Goal: Task Accomplishment & Management: Use online tool/utility

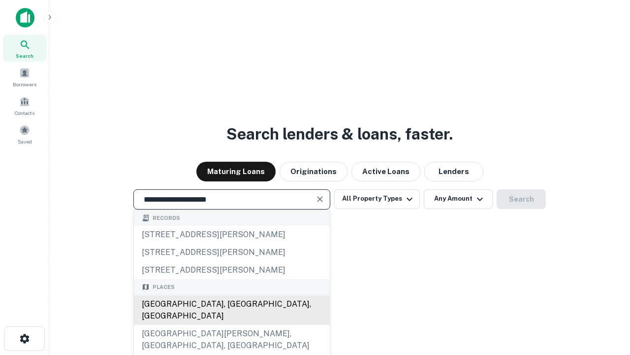
click at [231, 324] on div "[GEOGRAPHIC_DATA], [GEOGRAPHIC_DATA], [GEOGRAPHIC_DATA]" at bounding box center [232, 310] width 196 height 30
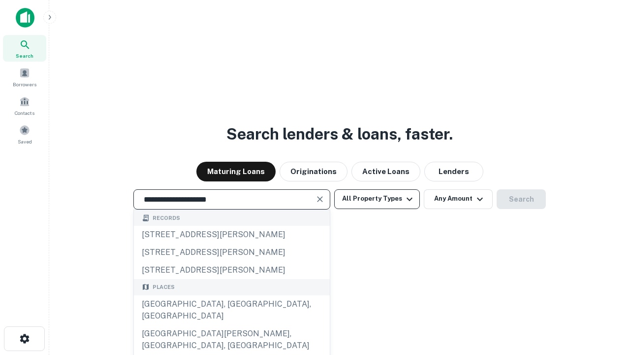
type input "**********"
click at [377, 198] on button "All Property Types" at bounding box center [377, 199] width 86 height 20
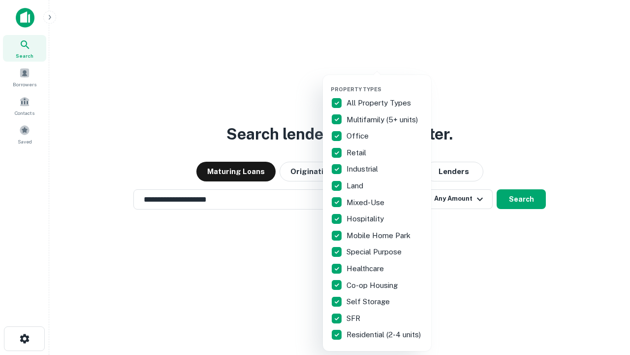
click at [385, 83] on button "button" at bounding box center [385, 83] width 108 height 0
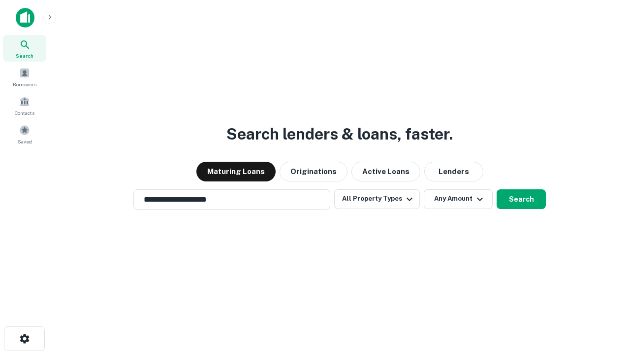
scroll to position [6, 119]
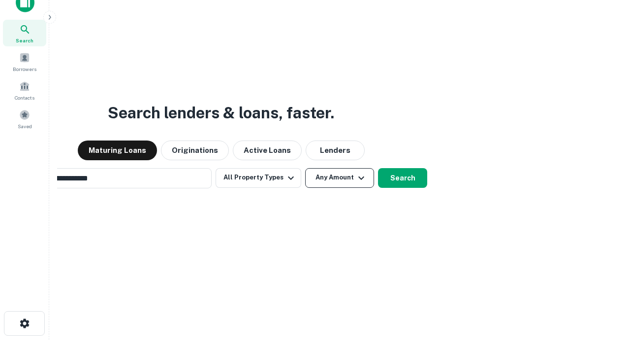
click at [305, 168] on button "Any Amount" at bounding box center [339, 178] width 69 height 20
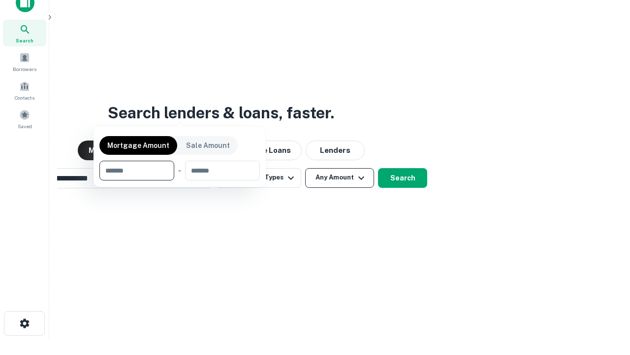
scroll to position [16, 0]
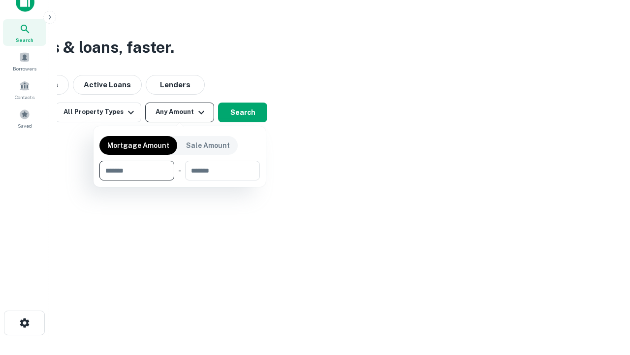
type input "*******"
click at [180, 180] on button "button" at bounding box center [179, 180] width 161 height 0
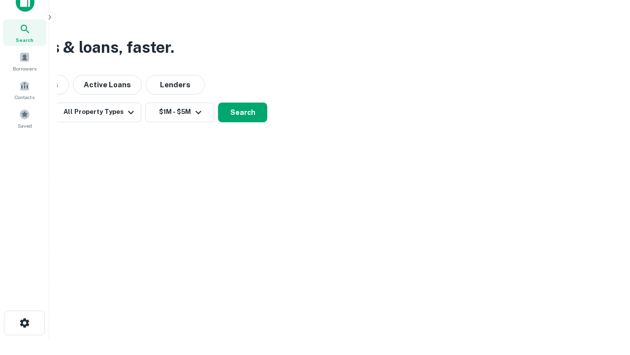
scroll to position [15, 0]
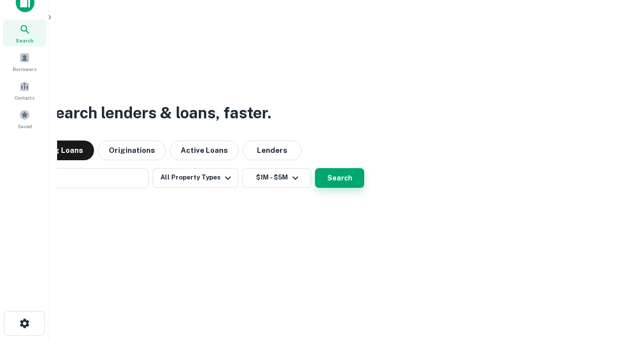
click at [315, 168] on button "Search" at bounding box center [339, 178] width 49 height 20
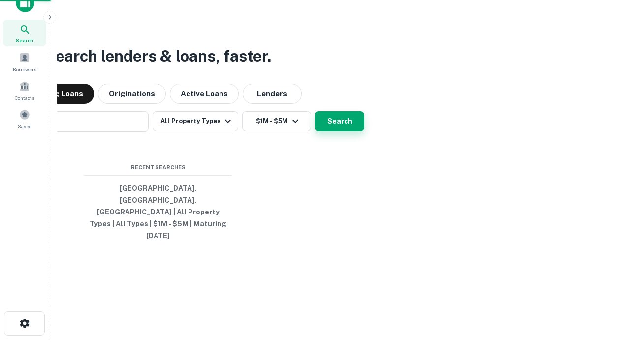
scroll to position [16, 0]
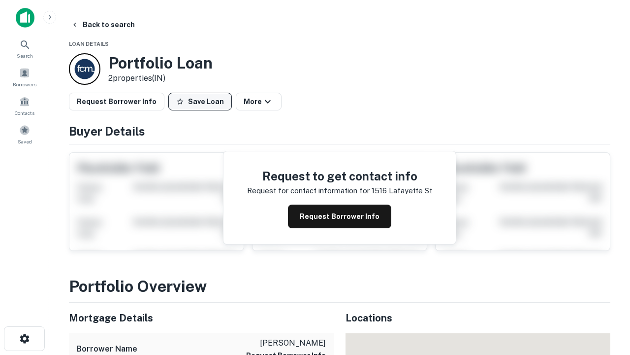
click at [200, 101] on button "Save Loan" at bounding box center [200, 102] width 64 height 18
